Goal: Communication & Community: Answer question/provide support

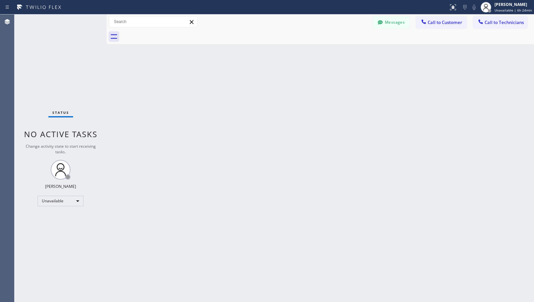
click at [293, 253] on div "Back to Dashboard Change Sender ID Customers Technicians [PHONE_NUMBER] SEARCH …" at bounding box center [320, 158] width 427 height 288
drag, startPoint x: 309, startPoint y: 147, endPoint x: 244, endPoint y: 254, distance: 124.3
click at [303, 159] on div "Back to Dashboard Change Sender ID Customers Technicians [PHONE_NUMBER] SEARCH …" at bounding box center [320, 158] width 427 height 288
click at [276, 95] on div "Back to Dashboard Change Sender ID Customers Technicians [PHONE_NUMBER] SEARCH …" at bounding box center [320, 158] width 427 height 288
click at [308, 17] on div "Messages Call to Customer Call to Technicians Outbound call Location 5 Star App…" at bounding box center [320, 22] width 427 height 12
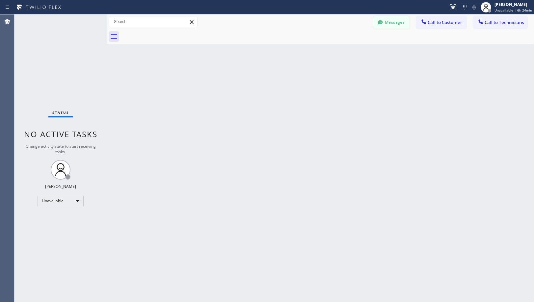
click at [392, 22] on button "Messages" at bounding box center [391, 22] width 36 height 13
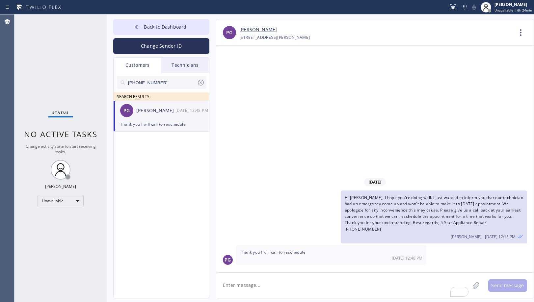
drag, startPoint x: 142, startPoint y: 82, endPoint x: 95, endPoint y: 82, distance: 47.0
click at [95, 82] on div "Status No active tasks Change activity state to start receiving tasks. [PERSON_…" at bounding box center [273, 158] width 519 height 288
click at [255, 27] on link "[PERSON_NAME]" at bounding box center [258, 30] width 38 height 8
click at [147, 117] on div "PG [PERSON_NAME] [DATE] 12:48 PM" at bounding box center [162, 111] width 96 height 20
drag, startPoint x: 169, startPoint y: 82, endPoint x: 34, endPoint y: 74, distance: 135.8
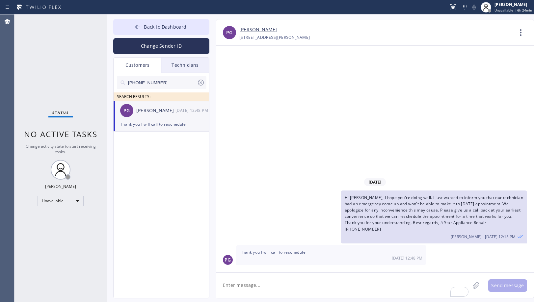
click at [34, 74] on div "Status No active tasks Change activity state to start receiving tasks. [PERSON_…" at bounding box center [273, 158] width 519 height 288
paste input "31) 422-5631"
type input "[PHONE_NUMBER]"
click at [151, 116] on div "VM [PERSON_NAME] --:--" at bounding box center [162, 111] width 96 height 20
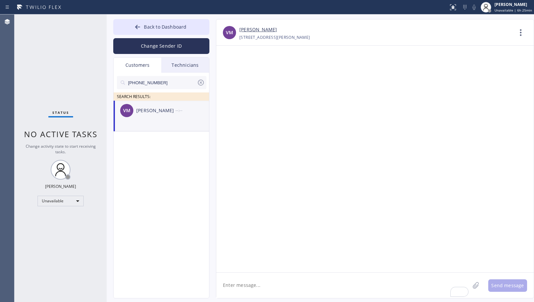
click at [184, 116] on div "VM [PERSON_NAME] --:--" at bounding box center [162, 111] width 96 height 20
click at [344, 22] on div "VM [PERSON_NAME] [PHONE_NUMBER] Choose phone number [PHONE_NUMBER] [STREET_ADDR…" at bounding box center [374, 32] width 317 height 26
click at [312, 288] on textarea "To enrich screen reader interactions, please activate Accessibility in Grammarl…" at bounding box center [342, 285] width 253 height 25
paste textarea "Hi [PERSON_NAME], I hope you're doing well. I just wanted to inform you that ou…"
type textarea "Hi [PERSON_NAME], I hope you're doing well. I just wanted to inform you that ou…"
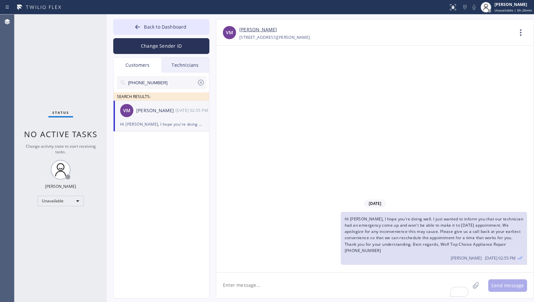
click at [390, 106] on div "[DATE] Hi [PERSON_NAME], I hope you're doing well. I just wanted to inform you …" at bounding box center [374, 159] width 317 height 227
click at [365, 90] on div "[DATE] Hi [PERSON_NAME], I hope you're doing well. I just wanted to inform you …" at bounding box center [374, 159] width 317 height 227
click at [186, 26] on button "Back to Dashboard" at bounding box center [161, 27] width 96 height 16
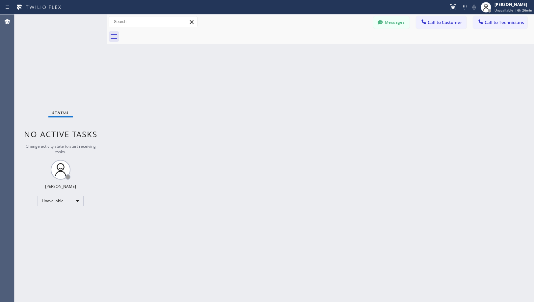
drag, startPoint x: 254, startPoint y: 262, endPoint x: 251, endPoint y: 270, distance: 9.0
click at [253, 265] on div "Back to Dashboard Change Sender ID Customers Technicians [PHONE_NUMBER] SEARCH …" at bounding box center [320, 158] width 427 height 288
click at [307, 181] on div "Back to Dashboard Change Sender ID Customers Technicians [PHONE_NUMBER] SEARCH …" at bounding box center [320, 158] width 427 height 288
click at [495, 25] on span "Call to Technicians" at bounding box center [503, 22] width 39 height 6
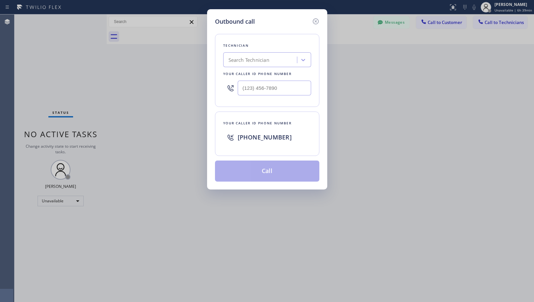
click at [282, 56] on div "Search Technician" at bounding box center [261, 60] width 72 height 12
type input "[PERSON_NAME]"
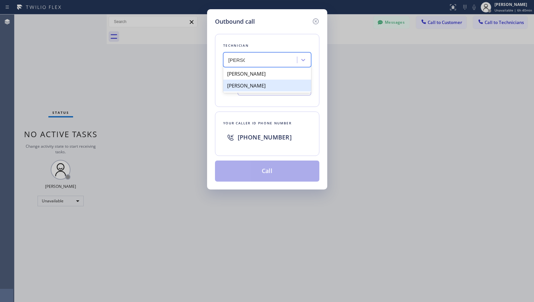
click at [271, 81] on div "[PERSON_NAME]" at bounding box center [267, 86] width 88 height 12
type input "[PHONE_NUMBER]"
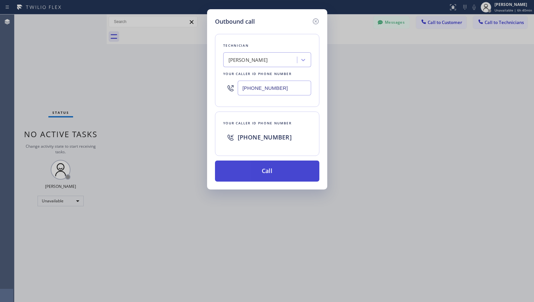
click at [280, 171] on button "Call" at bounding box center [267, 171] width 104 height 21
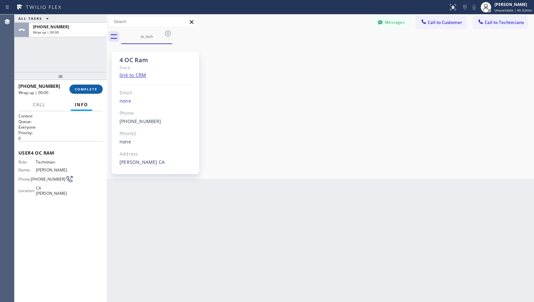
click at [95, 89] on span "COMPLETE" at bounding box center [86, 89] width 23 height 5
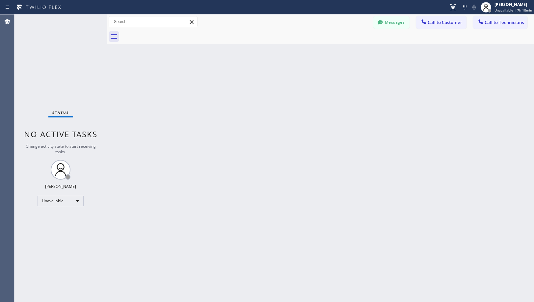
drag, startPoint x: 264, startPoint y: 154, endPoint x: 482, endPoint y: 176, distance: 219.6
click at [265, 156] on div "Back to Dashboard Change Sender ID Customers Technicians [PHONE_NUMBER] SEARCH …" at bounding box center [320, 158] width 427 height 288
click at [398, 23] on button "Messages" at bounding box center [391, 22] width 36 height 13
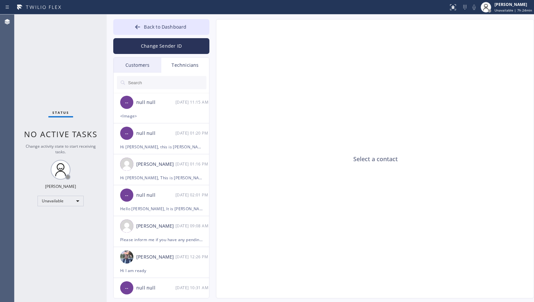
click at [145, 69] on div "Customers" at bounding box center [138, 65] width 48 height 15
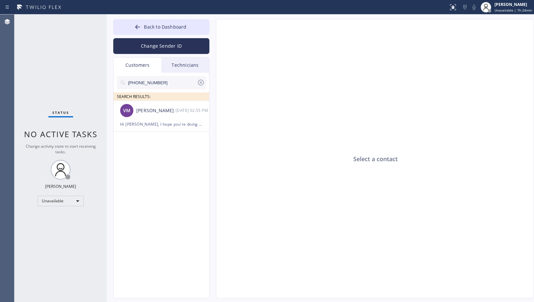
drag, startPoint x: 161, startPoint y: 83, endPoint x: 73, endPoint y: 68, distance: 88.4
click at [73, 68] on div "Status No active tasks Change activity state to start receiving tasks. [PERSON_…" at bounding box center [273, 158] width 519 height 288
paste input "12) 361-7930"
type input "[PHONE_NUMBER]"
click at [149, 113] on div "[PERSON_NAME]" at bounding box center [155, 111] width 39 height 8
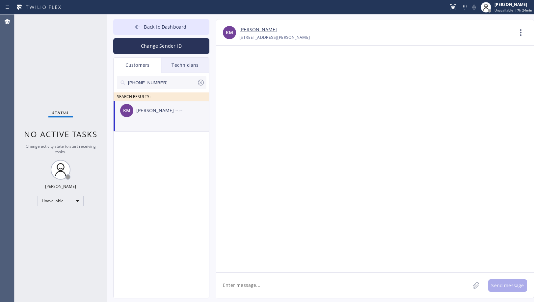
click at [429, 131] on div at bounding box center [374, 159] width 317 height 227
click at [297, 279] on textarea at bounding box center [342, 285] width 253 height 25
paste textarea "Hello [PERSON_NAME], I hope you're doing well. Thank you for choosing our compa…"
type textarea "Hello [PERSON_NAME], I hope you're doing well. Thank you for choosing our compa…"
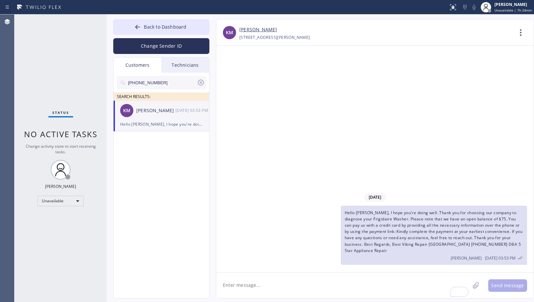
click at [339, 282] on textarea "To enrich screen reader interactions, please activate Accessibility in Grammarl…" at bounding box center [342, 285] width 253 height 25
paste textarea "LINK: [URL][DOMAIN_NAME]"
type textarea "LINK: [URL][DOMAIN_NAME]"
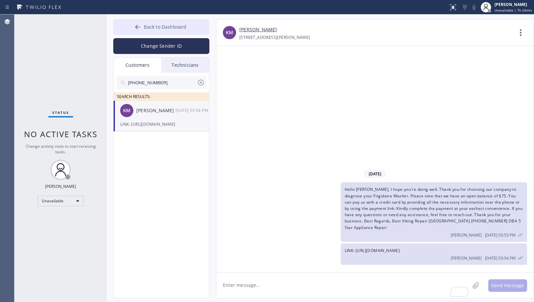
click at [177, 25] on span "Back to Dashboard" at bounding box center [165, 27] width 42 height 6
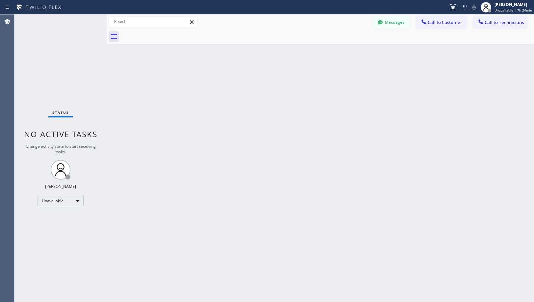
click at [367, 136] on div "Back to Dashboard Change Sender ID Customers Technicians [PHONE_NUMBER] SEARCH …" at bounding box center [320, 158] width 427 height 288
click at [329, 178] on div "Back to Dashboard Change Sender ID Customers Technicians [PHONE_NUMBER] SEARCH …" at bounding box center [320, 158] width 427 height 288
